Goal: Transaction & Acquisition: Purchase product/service

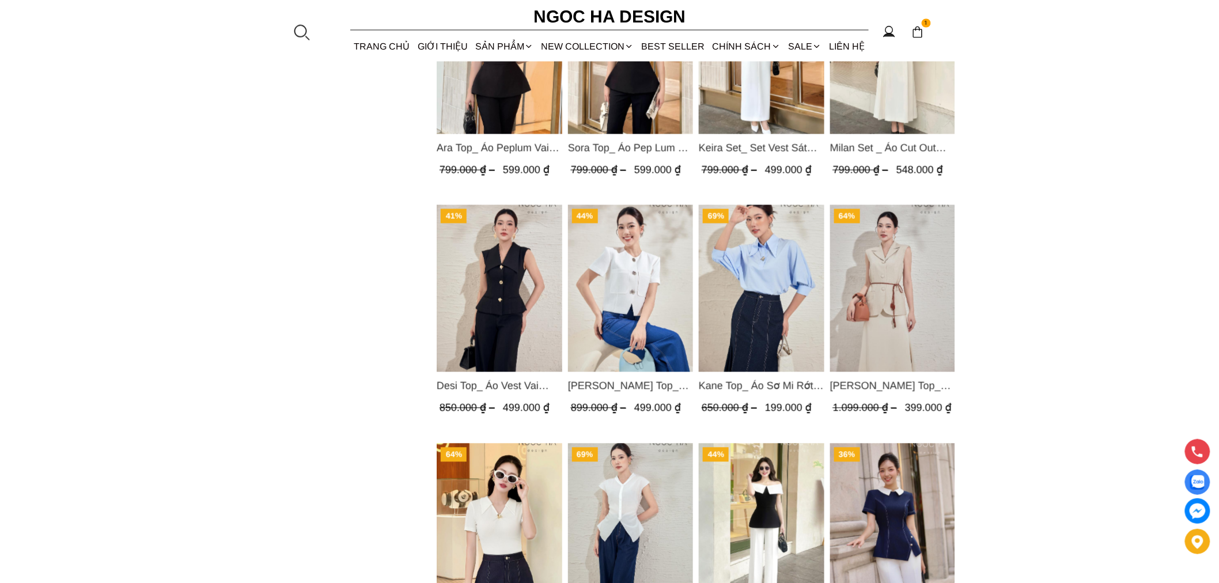
scroll to position [683, 0]
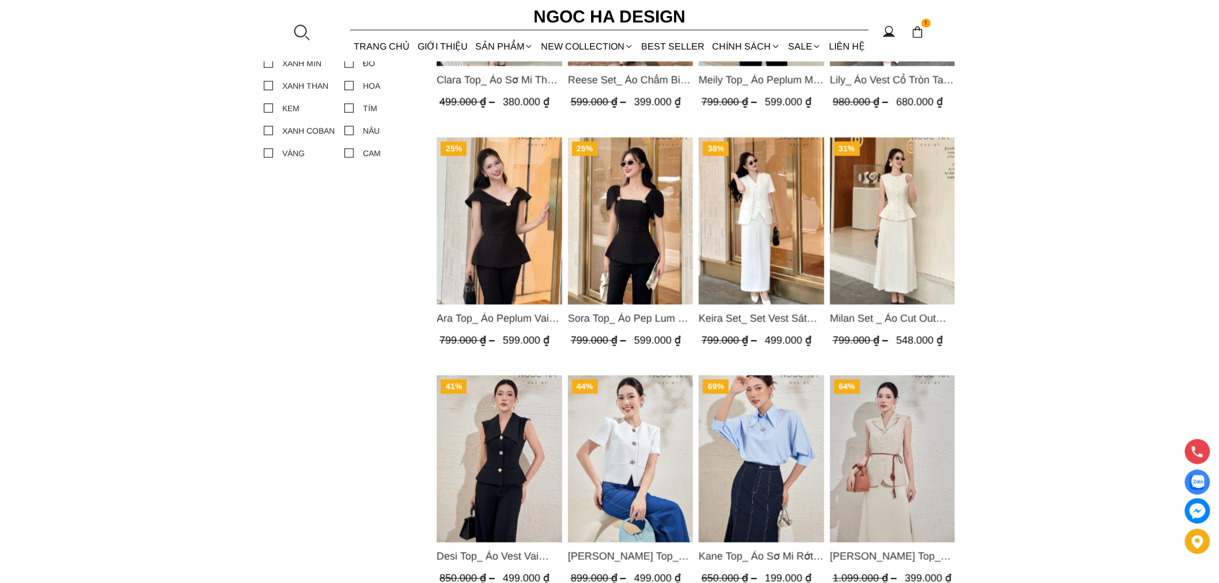
click at [775, 192] on img "Product image - Keira Set_ Set Vest Sát Nách Kết Hợp Chân Váy Bút Chì Mix Áo Kh…" at bounding box center [762, 221] width 126 height 167
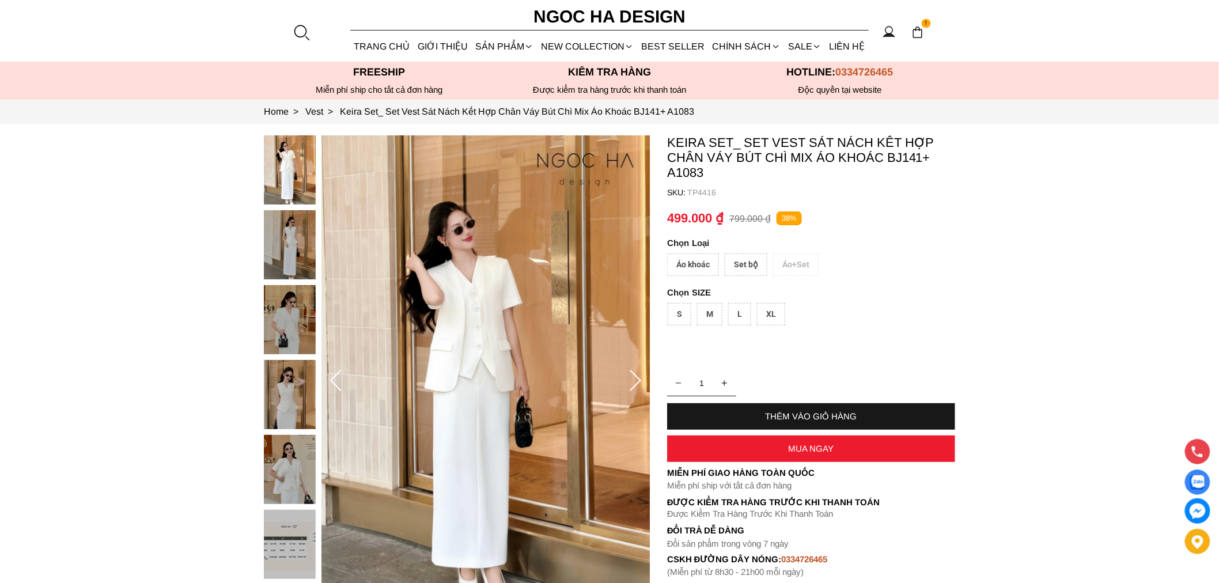
click at [738, 261] on div "Set bộ" at bounding box center [746, 264] width 43 height 22
click at [732, 303] on div "L" at bounding box center [739, 314] width 23 height 22
click at [684, 256] on div "Áo khoác Set bộ Áo+Set" at bounding box center [811, 267] width 288 height 28
click at [749, 260] on div "Set bộ" at bounding box center [746, 264] width 43 height 22
click at [689, 261] on div "Áo khoác Set bộ Áo+Set" at bounding box center [811, 267] width 288 height 28
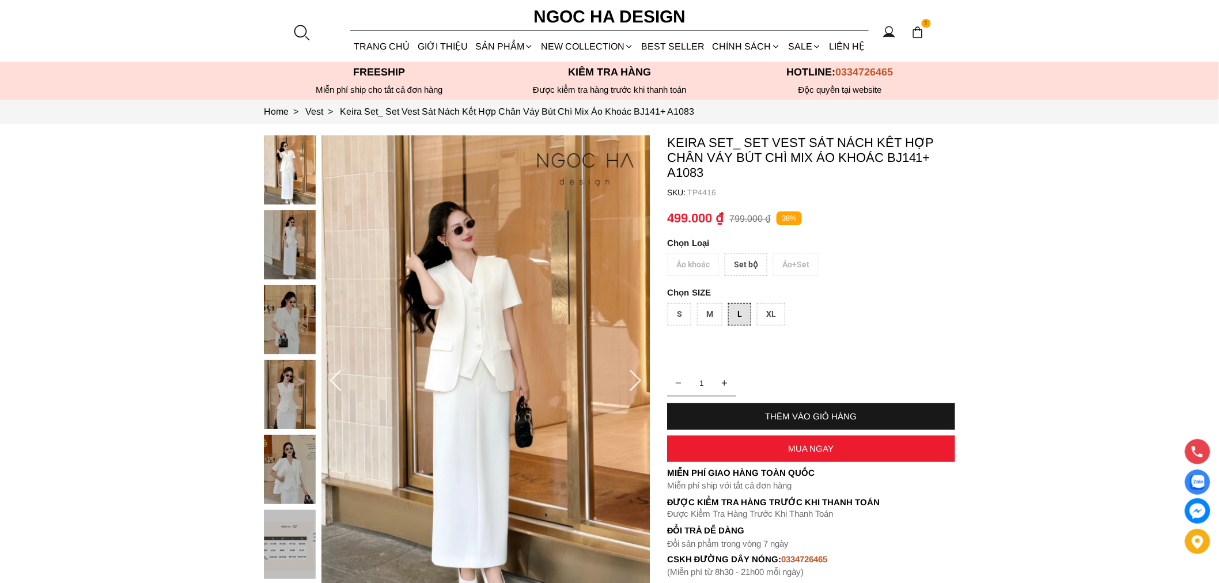
click at [689, 266] on div "Áo khoác Set bộ Áo+Set" at bounding box center [811, 267] width 288 height 28
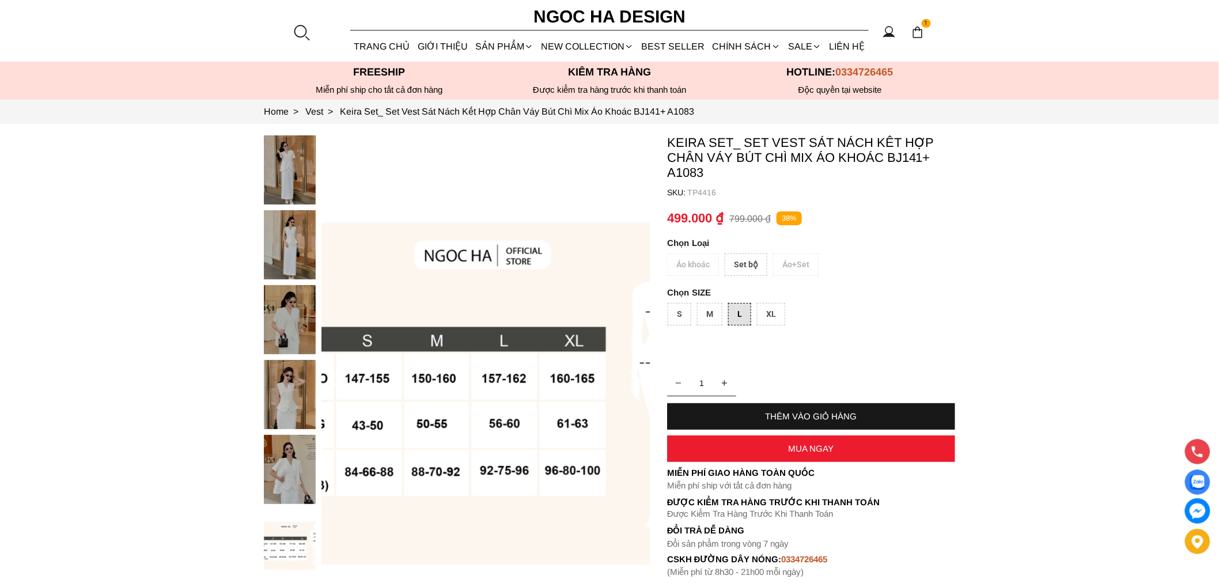
click at [710, 256] on div "Áo khoác Set bộ Áo+Set" at bounding box center [811, 267] width 288 height 28
drag, startPoint x: 678, startPoint y: 307, endPoint x: 692, endPoint y: 297, distance: 17.7
click at [679, 307] on div "S" at bounding box center [680, 314] width 24 height 22
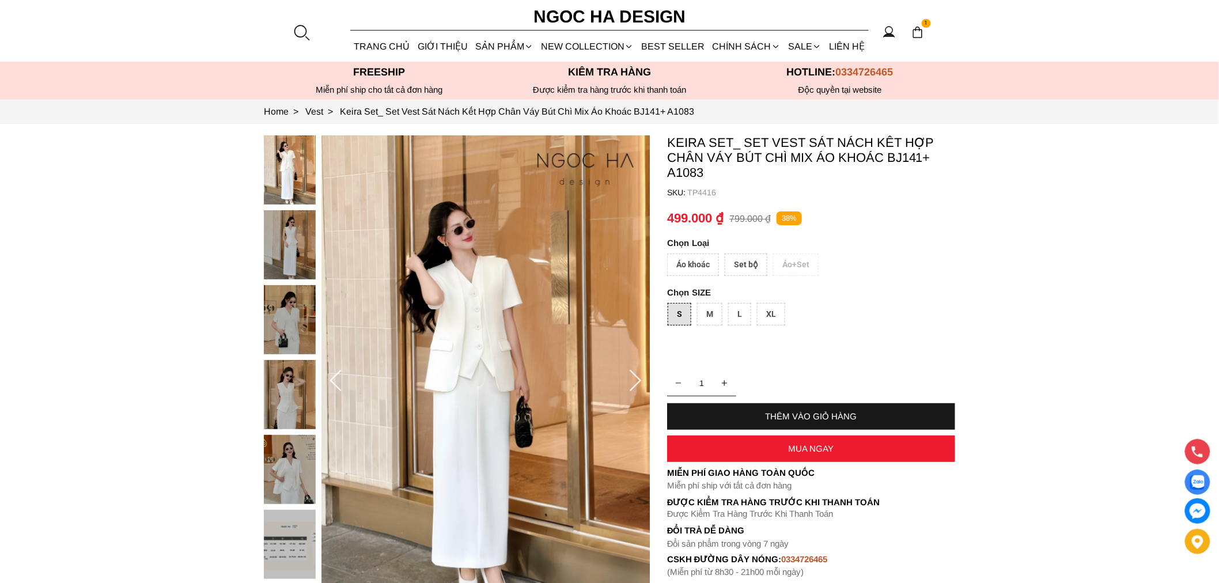
click at [709, 319] on div "M" at bounding box center [709, 314] width 25 height 22
click at [740, 308] on div "L" at bounding box center [739, 314] width 23 height 22
click at [681, 314] on div "S" at bounding box center [680, 314] width 24 height 22
click at [772, 310] on div "XL" at bounding box center [771, 314] width 28 height 22
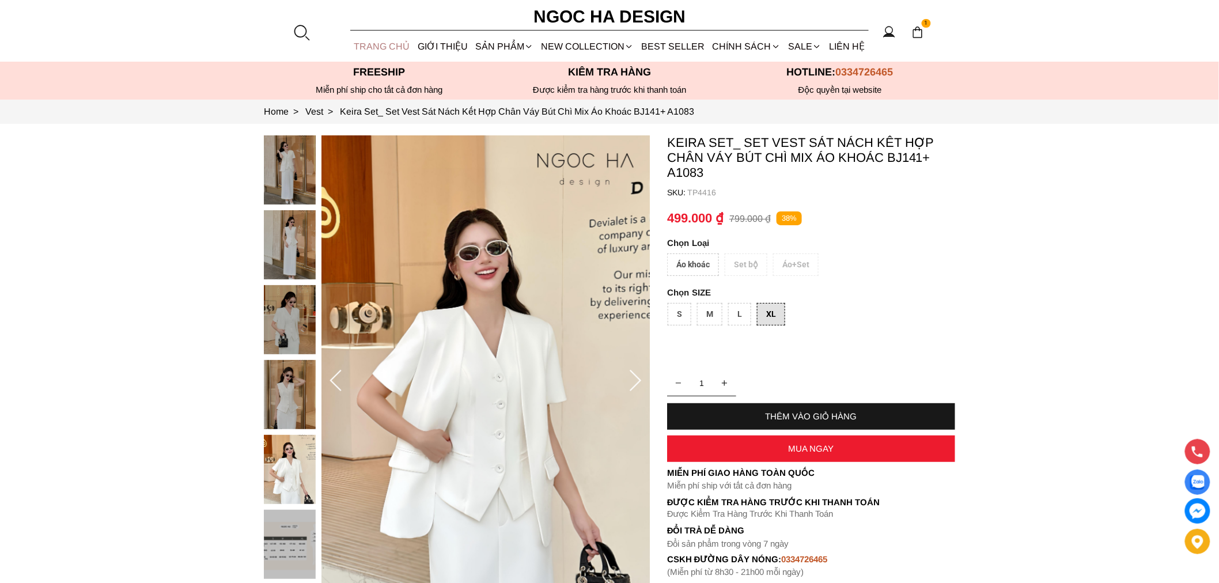
click at [381, 36] on link "TRANG CHỦ" at bounding box center [381, 46] width 63 height 31
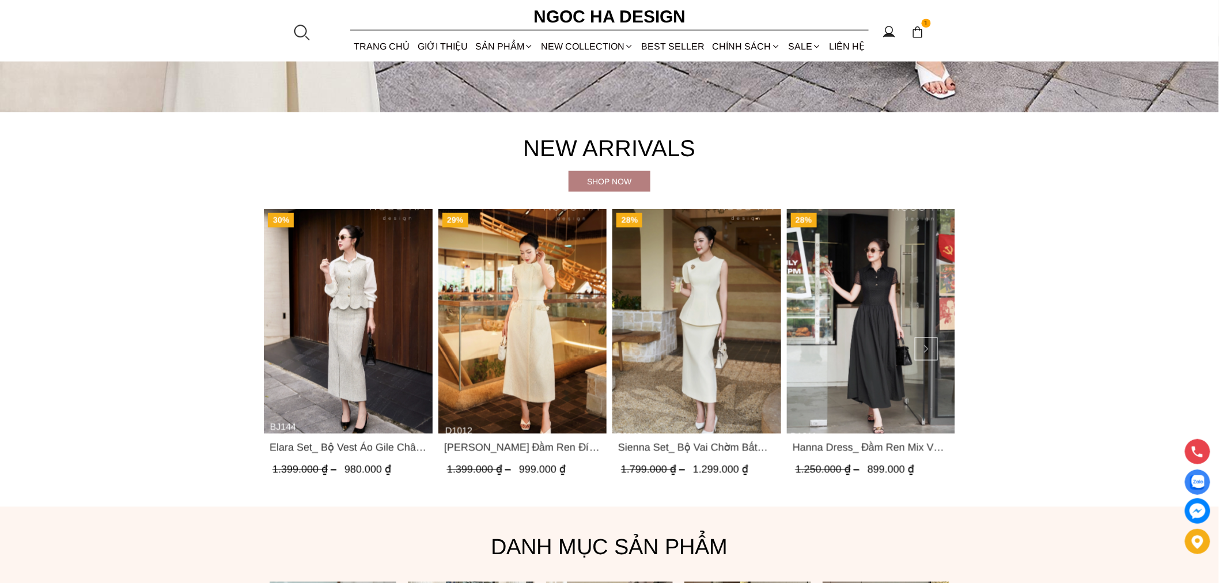
drag, startPoint x: 94, startPoint y: 268, endPoint x: 298, endPoint y: 294, distance: 205.6
click at [94, 268] on section "New Arrivals Shop now 30% Elara Set_ Bộ Vest Áo Gile Chân Váy Bút Chì BJ144 1.3…" at bounding box center [609, 309] width 1219 height 395
click at [922, 339] on button at bounding box center [926, 349] width 23 height 23
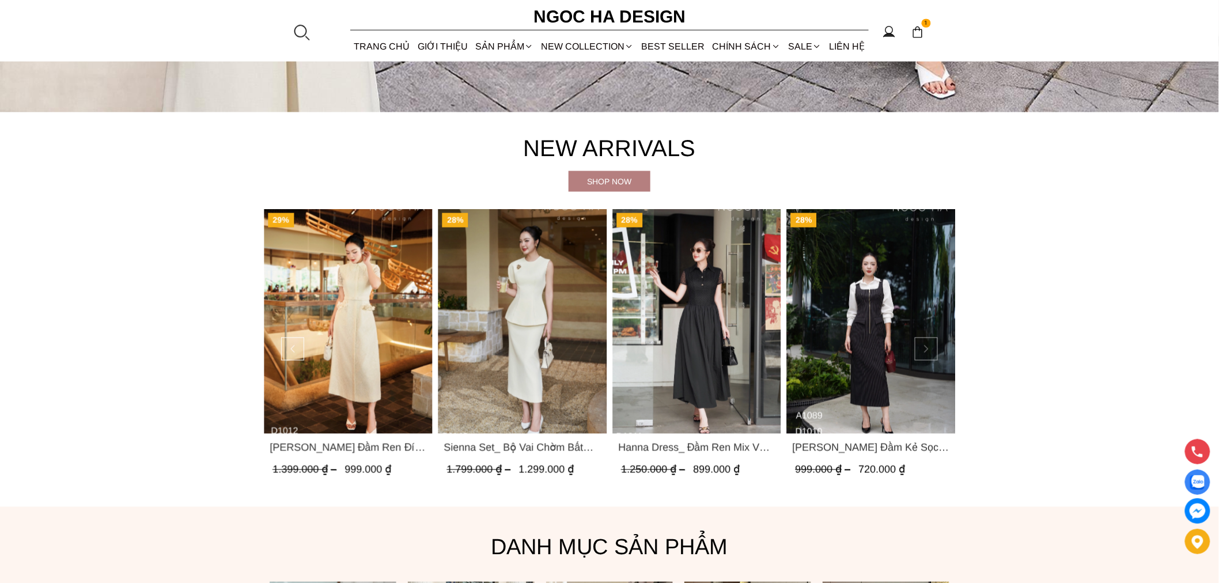
click at [922, 340] on button at bounding box center [926, 349] width 23 height 23
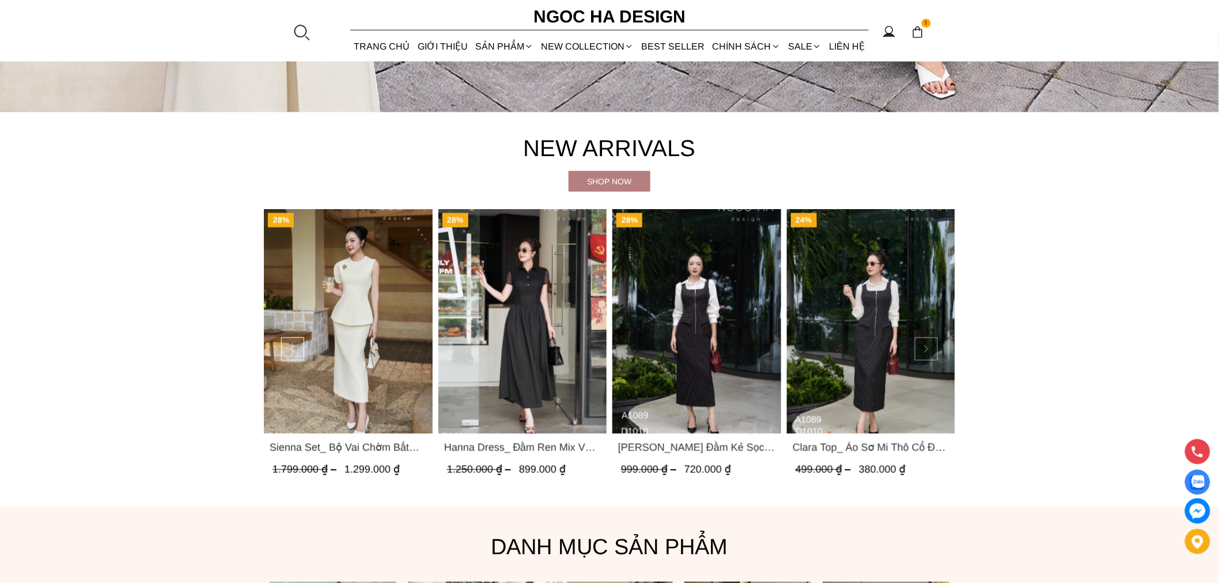
click at [922, 340] on button at bounding box center [926, 349] width 23 height 23
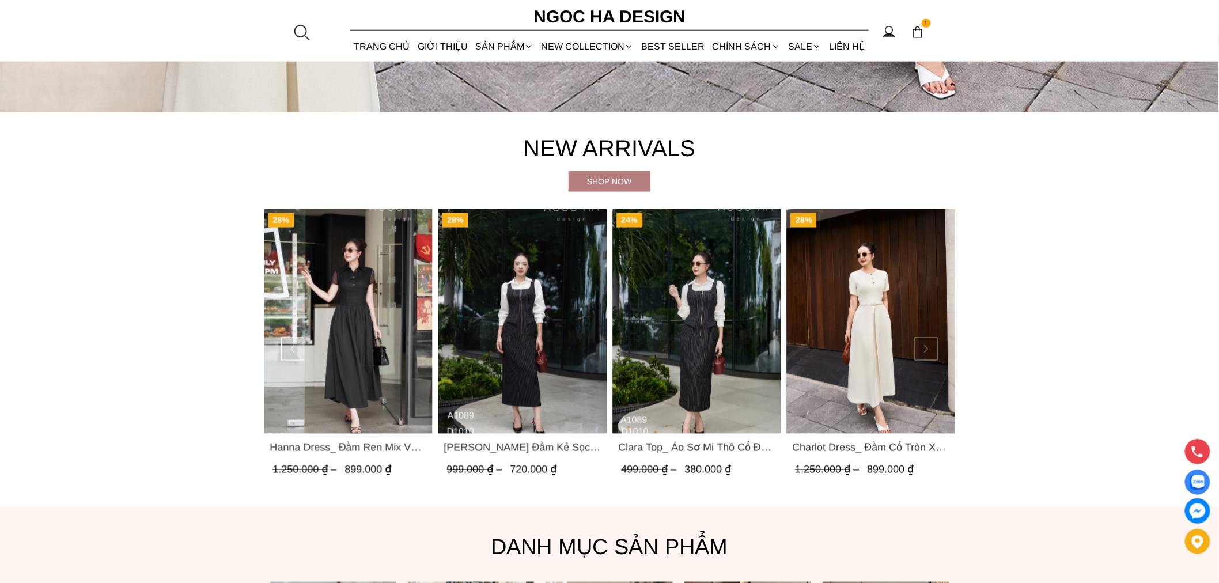
click at [922, 340] on button at bounding box center [926, 349] width 23 height 23
